Goal: Task Accomplishment & Management: Complete application form

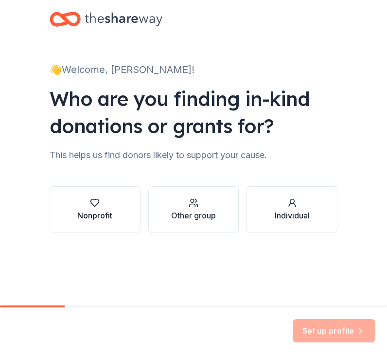
click at [100, 204] on div "button" at bounding box center [94, 203] width 35 height 10
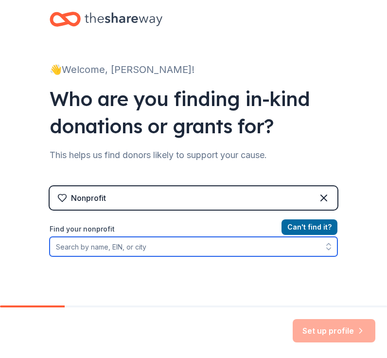
click at [257, 244] on input "Find your nonprofit" at bounding box center [194, 246] width 288 height 19
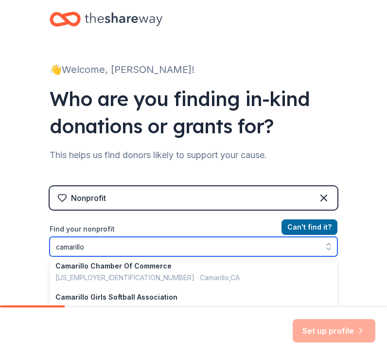
click at [298, 249] on input "camarillo" at bounding box center [194, 246] width 288 height 19
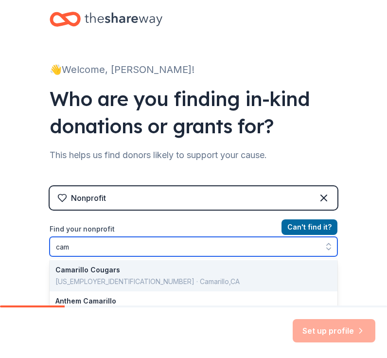
type input "ca"
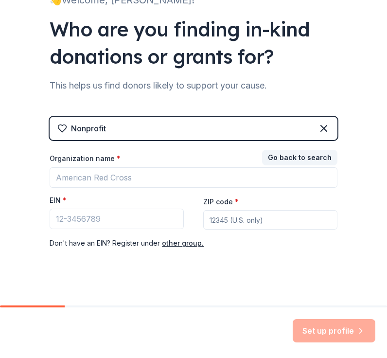
scroll to position [79, 0]
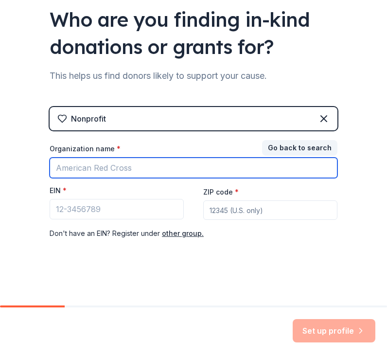
click at [94, 165] on input "Organization name *" at bounding box center [194, 168] width 288 height 20
type input "D"
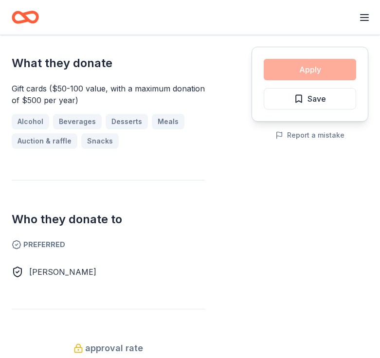
scroll to position [404, 0]
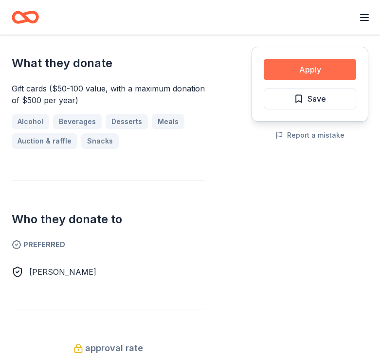
click at [297, 61] on button "Apply" at bounding box center [310, 69] width 92 height 21
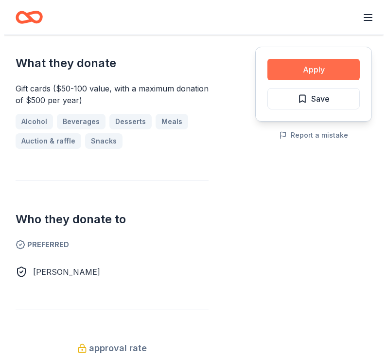
scroll to position [392, 0]
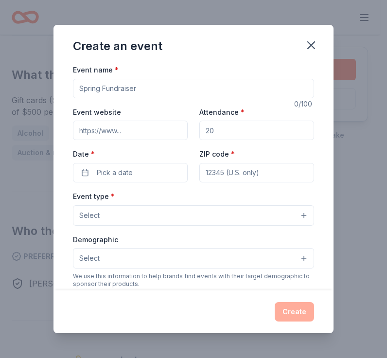
click at [231, 215] on button "Select" at bounding box center [193, 215] width 241 height 20
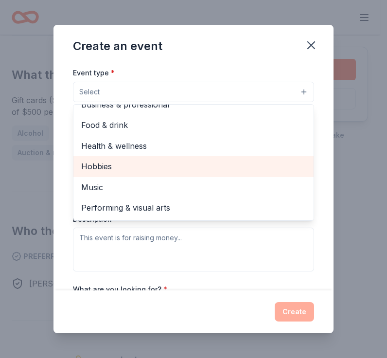
scroll to position [0, 0]
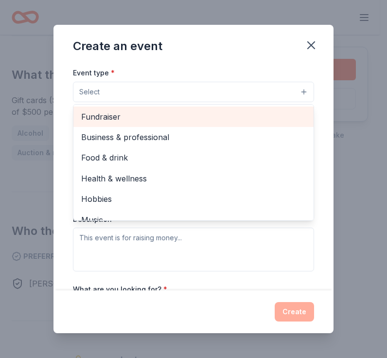
click at [91, 115] on span "Fundraiser" at bounding box center [193, 116] width 225 height 13
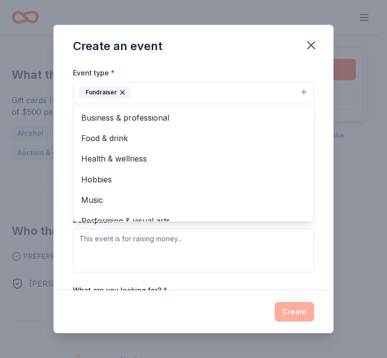
click at [321, 146] on div "Event name * 0 /100 Event website Attendance * Date * Pick a date ZIP code * Ev…" at bounding box center [193, 177] width 280 height 227
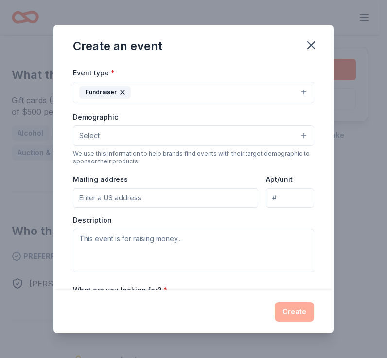
click at [241, 137] on button "Select" at bounding box center [193, 135] width 241 height 20
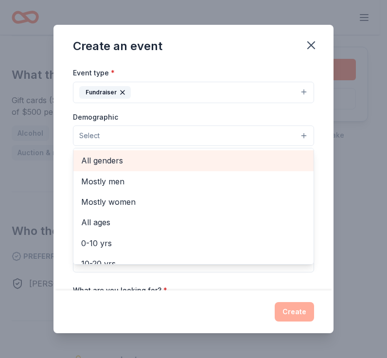
click at [132, 165] on span "All genders" at bounding box center [193, 160] width 225 height 13
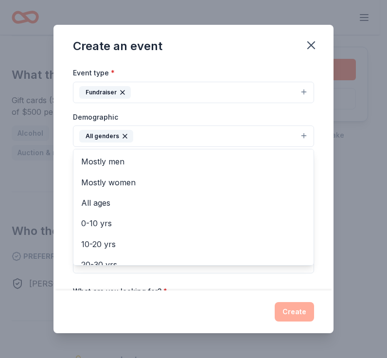
click at [313, 176] on div "Event name * 0 /100 Event website Attendance * Date * Pick a date ZIP code * Ev…" at bounding box center [193, 177] width 280 height 227
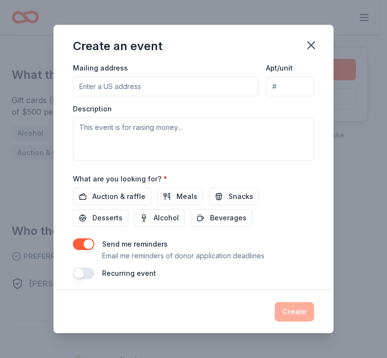
scroll to position [240, 0]
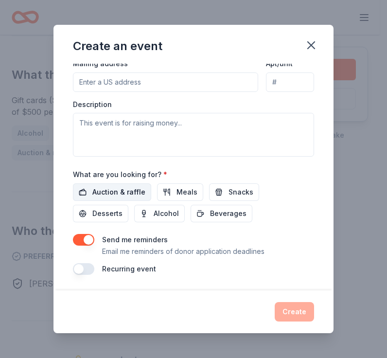
click at [126, 188] on span "Auction & raffle" at bounding box center [118, 192] width 53 height 12
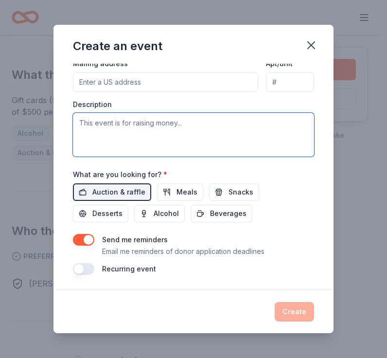
click at [146, 132] on textarea at bounding box center [193, 135] width 241 height 44
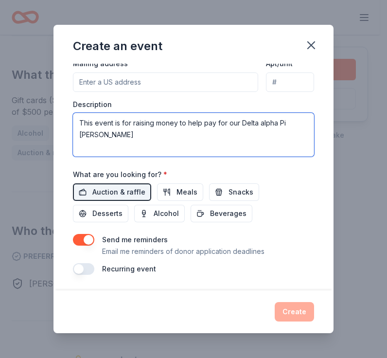
type textarea "This event is for raising money to help pay for our Delta alpha Pi honor society"
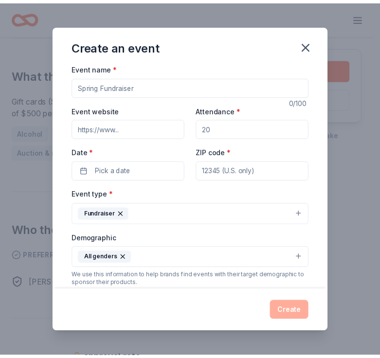
scroll to position [0, 0]
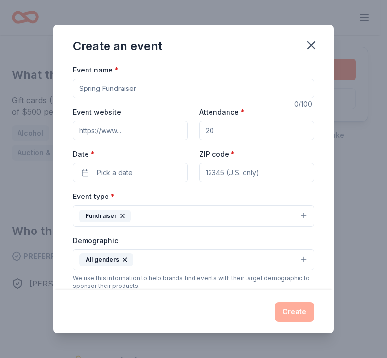
click at [313, 46] on icon "button" at bounding box center [311, 45] width 7 height 7
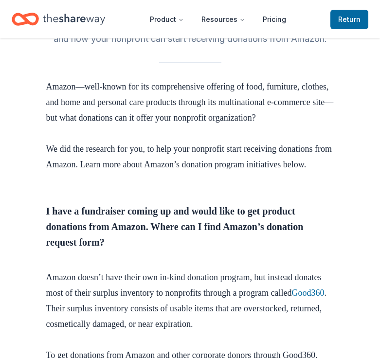
scroll to position [278, 0]
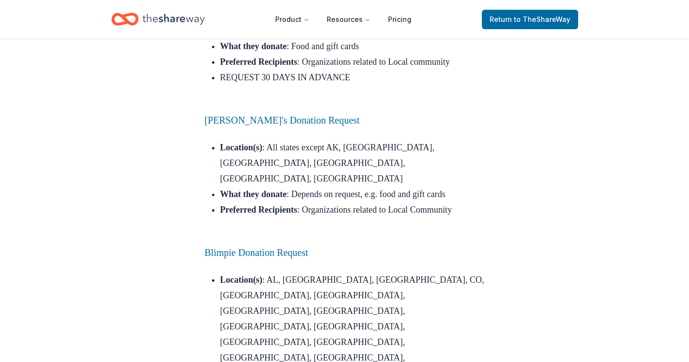
scroll to position [1931, 0]
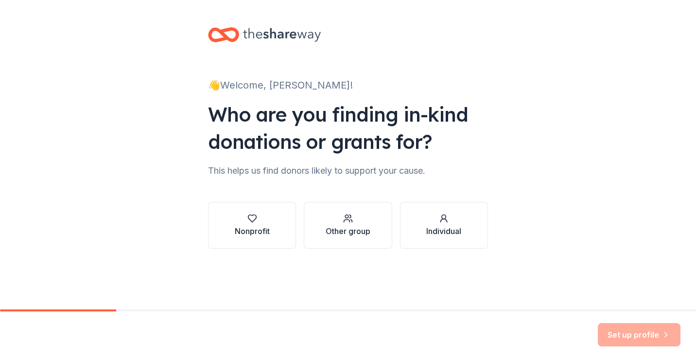
click at [255, 197] on div "Nonprofit Other group Individual" at bounding box center [348, 217] width 280 height 62
click at [252, 225] on div "Nonprofit" at bounding box center [252, 224] width 35 height 23
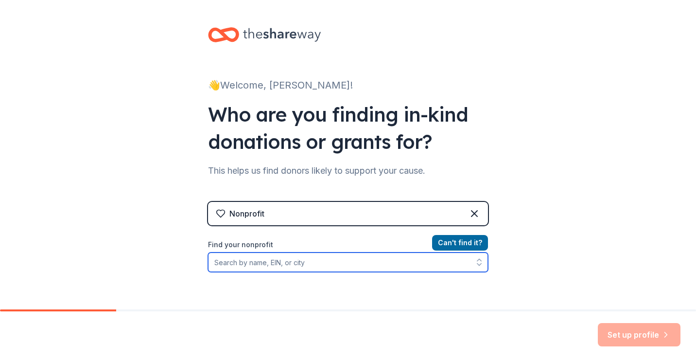
click at [360, 258] on input "Find your nonprofit" at bounding box center [348, 261] width 280 height 19
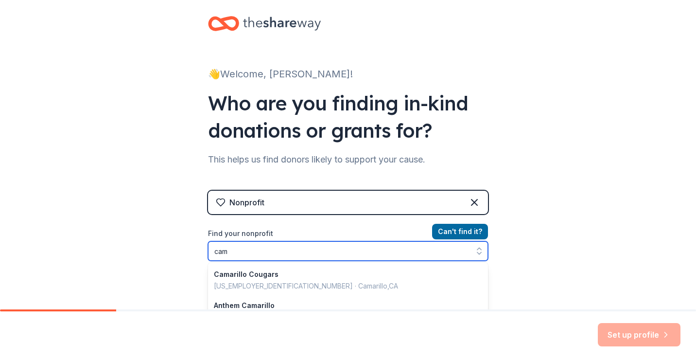
type input "ca"
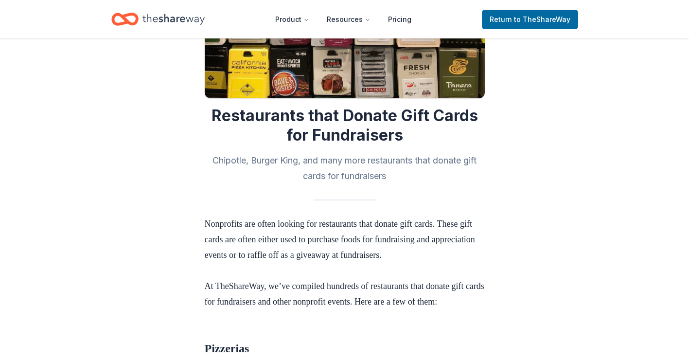
scroll to position [132, 0]
